Goal: Task Accomplishment & Management: Manage account settings

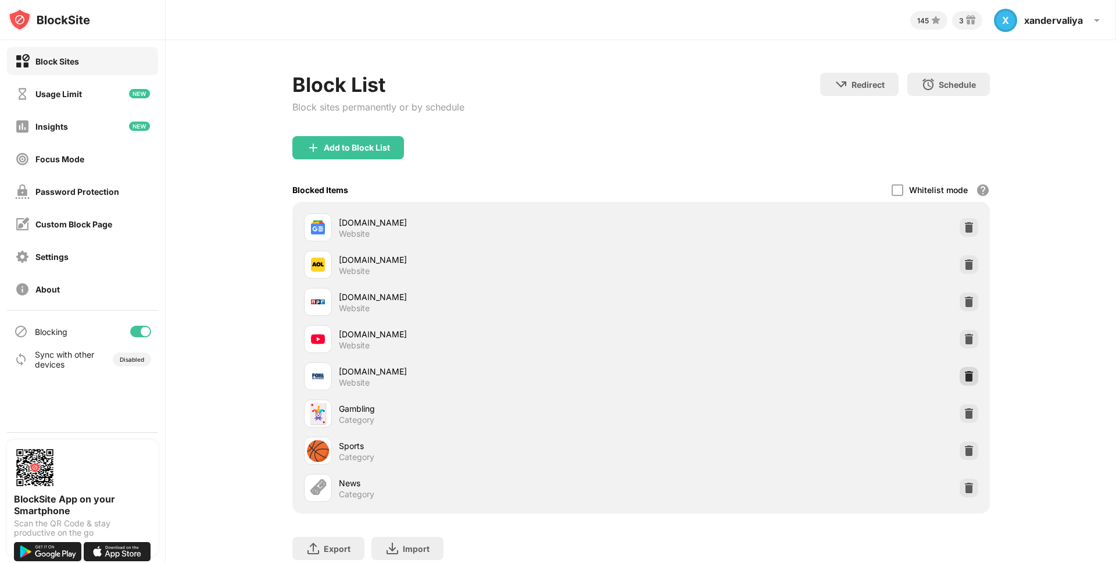
click at [967, 372] on img at bounding box center [969, 376] width 12 height 12
